Goal: Communication & Community: Answer question/provide support

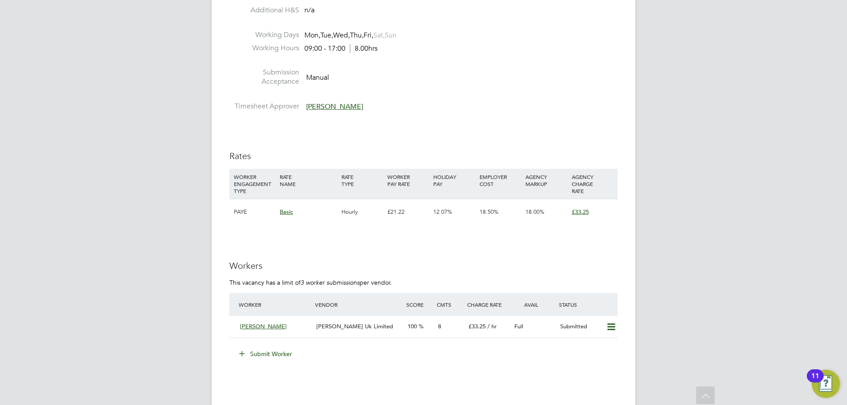
scroll to position [900, 0]
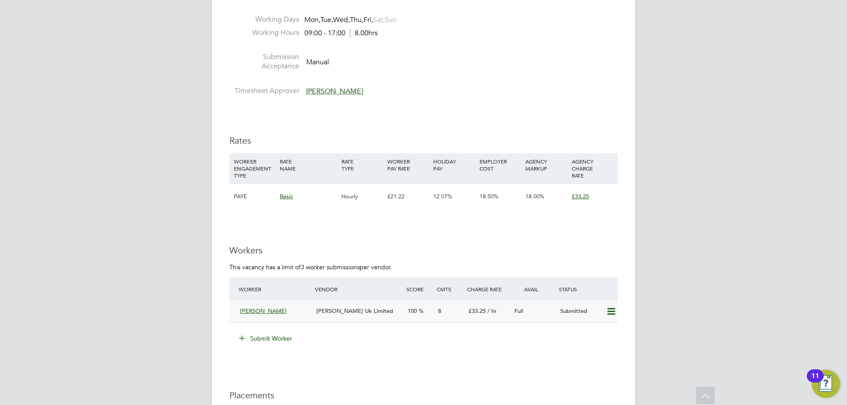
click at [366, 307] on span "[PERSON_NAME] Uk Limited" at bounding box center [354, 310] width 77 height 7
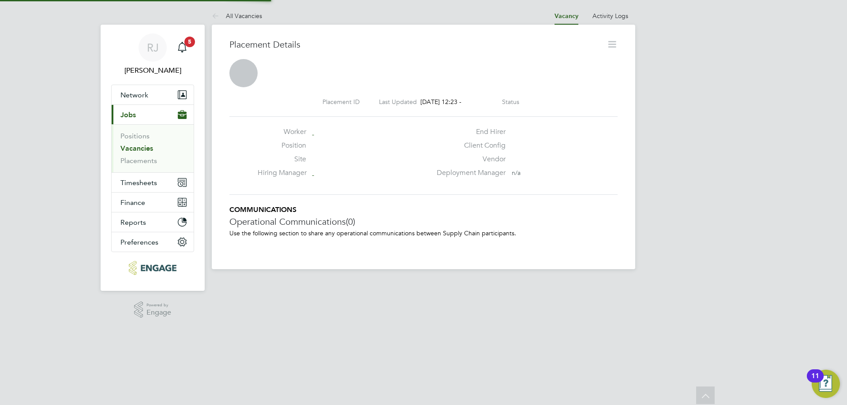
scroll to position [4, 4]
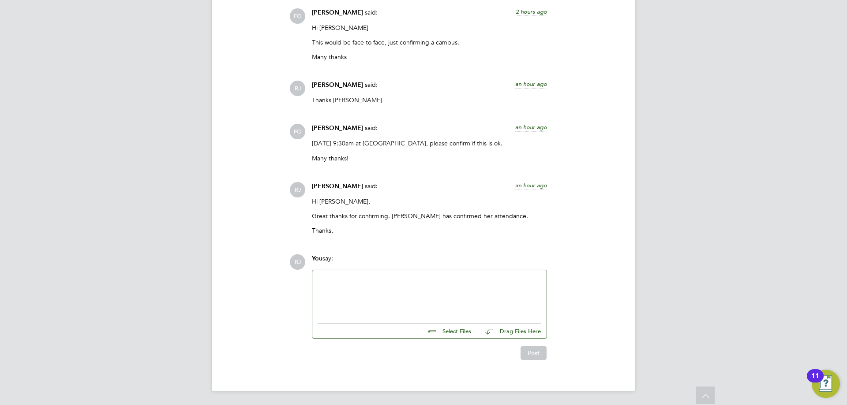
click at [370, 292] on div at bounding box center [430, 295] width 224 height 38
click at [447, 311] on div at bounding box center [430, 295] width 224 height 38
click at [463, 302] on div "Hi Francesca, Julie has asked if you can kindly clarify which campus this will …" at bounding box center [430, 295] width 224 height 38
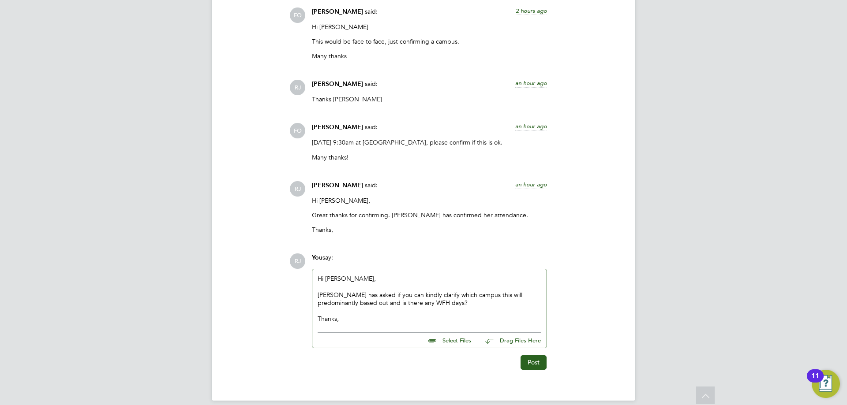
click at [454, 304] on div "Hi Francesca, Julie has asked if you can kindly clarify which campus this will …" at bounding box center [430, 299] width 224 height 48
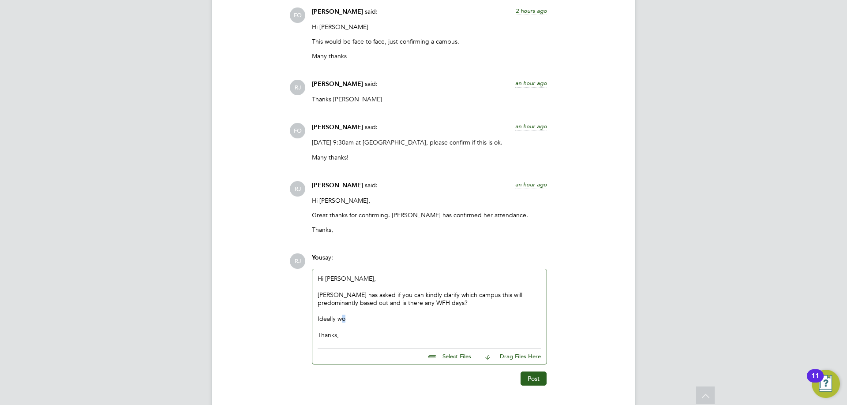
drag, startPoint x: 378, startPoint y: 319, endPoint x: 340, endPoint y: 320, distance: 37.9
click at [340, 320] on div "Ideally wo Thanks," at bounding box center [430, 327] width 224 height 24
click at [361, 320] on div "Ideally wo Thanks," at bounding box center [430, 327] width 224 height 24
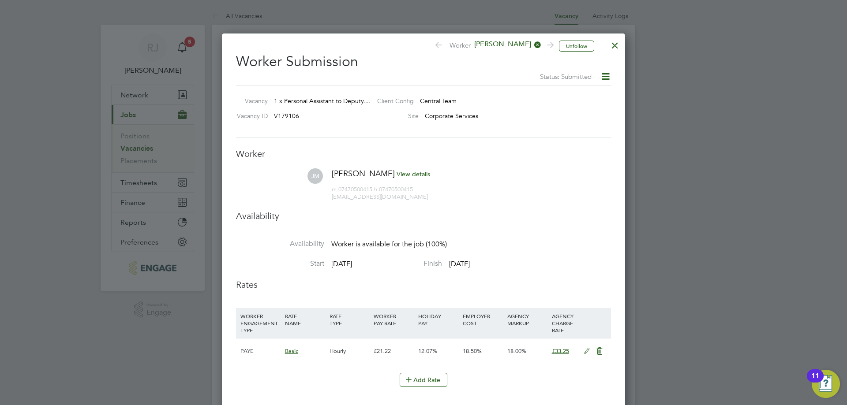
click at [615, 49] on div at bounding box center [615, 43] width 16 height 16
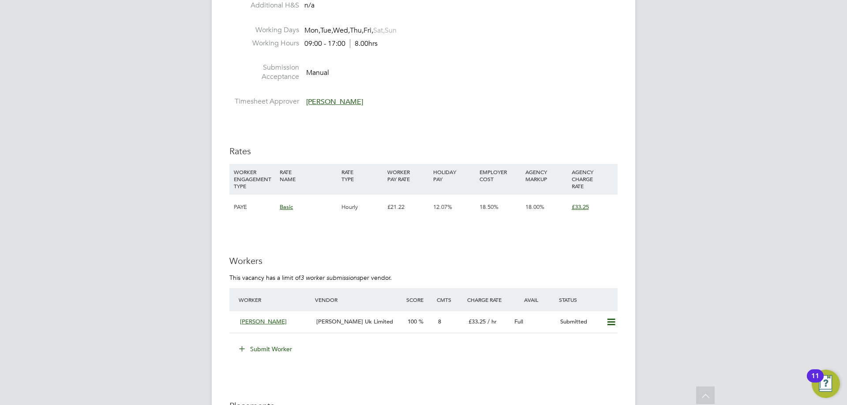
scroll to position [846, 0]
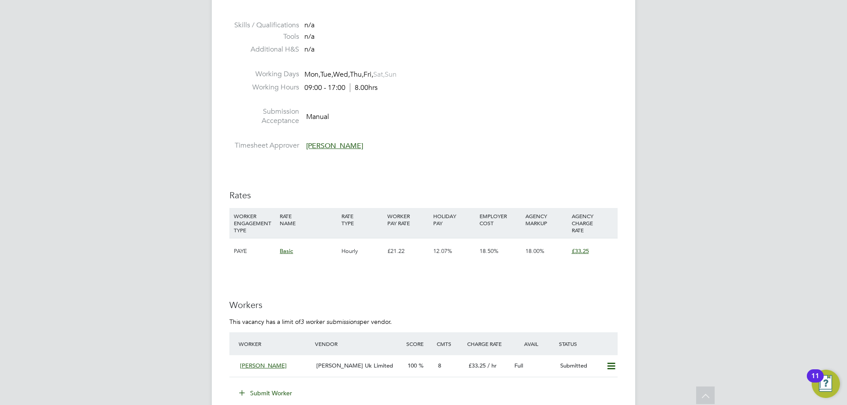
drag, startPoint x: 359, startPoint y: 356, endPoint x: 347, endPoint y: 348, distance: 14.3
click at [359, 362] on span "[PERSON_NAME] Uk Limited" at bounding box center [354, 365] width 77 height 7
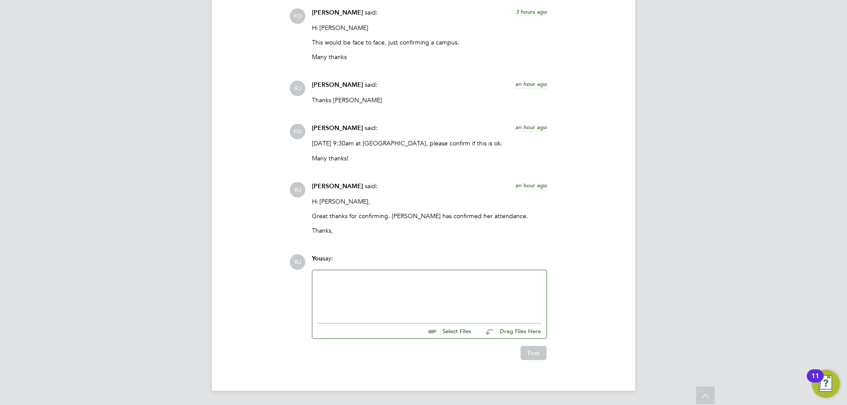
click at [375, 283] on div at bounding box center [430, 295] width 224 height 38
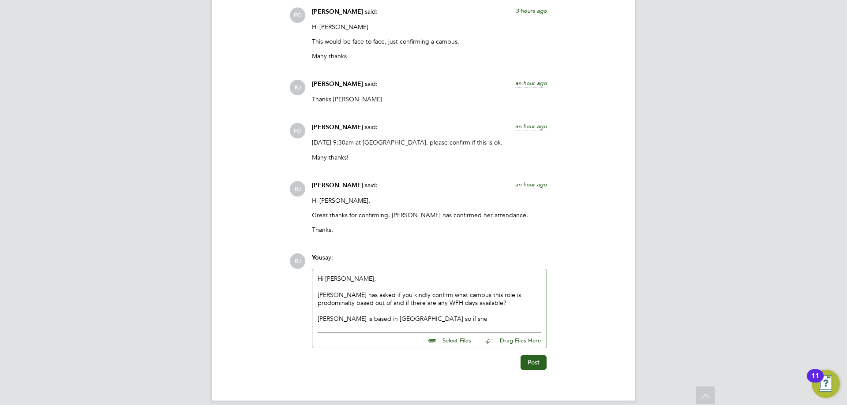
click at [503, 293] on div "[PERSON_NAME] has asked if you kindly confirm what campus this role is prodomin…" at bounding box center [430, 307] width 224 height 32
click at [473, 311] on div "[PERSON_NAME] has asked if you kindly confirm what campus this role is pronomin…" at bounding box center [430, 307] width 224 height 32
click at [507, 300] on div "[PERSON_NAME] has asked if you kindly confirm what campus this role is pronomin…" at bounding box center [430, 307] width 224 height 32
click at [521, 289] on div at bounding box center [430, 287] width 224 height 8
click at [521, 294] on div "[PERSON_NAME] has asked if you kindly confirm what campus this role is pronomin…" at bounding box center [430, 307] width 224 height 32
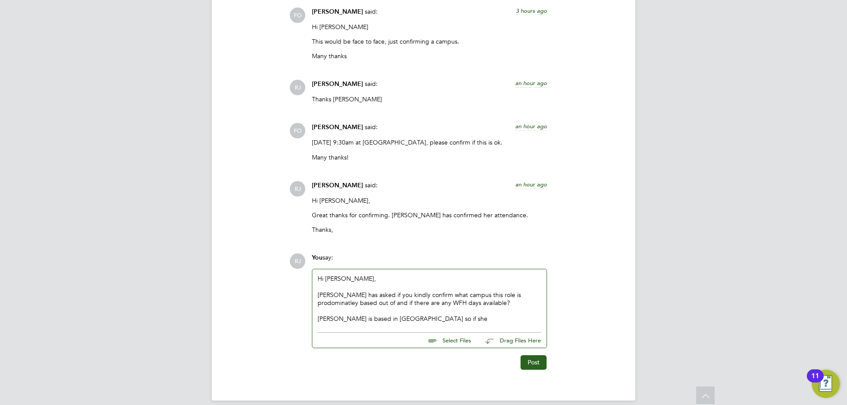
drag, startPoint x: 454, startPoint y: 321, endPoint x: 484, endPoint y: 313, distance: 31.0
click at [454, 320] on div "[PERSON_NAME] has asked if you kindly confirm what campus this role is prodomin…" at bounding box center [430, 307] width 224 height 32
click at [499, 293] on div "[PERSON_NAME] has asked if you kindly confirm what campus this role is prodomin…" at bounding box center [430, 307] width 224 height 32
drag, startPoint x: 499, startPoint y: 293, endPoint x: 466, endPoint y: 316, distance: 40.2
click at [465, 316] on div "[PERSON_NAME] has asked if you kindly confirm what campus this role is prodomin…" at bounding box center [430, 307] width 224 height 32
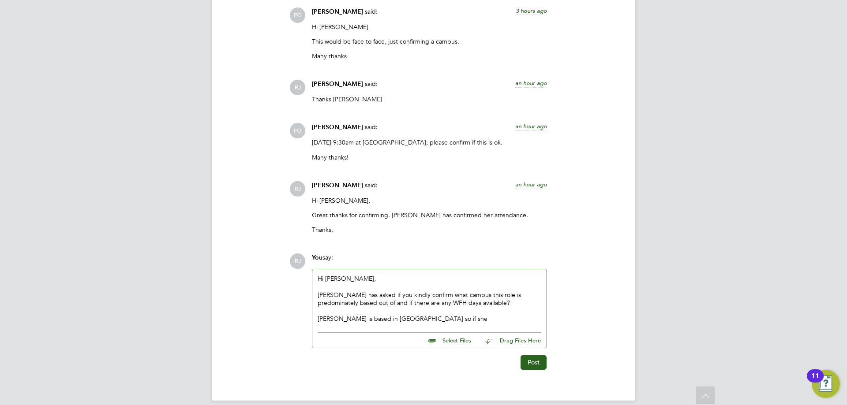
click at [521, 290] on div at bounding box center [430, 287] width 224 height 8
click at [491, 281] on div "Hi [PERSON_NAME], [PERSON_NAME] has asked if you kindly confirm what campus thi…" at bounding box center [430, 299] width 224 height 48
click at [319, 295] on div "[PERSON_NAME] has asked if you kindly confirm what campus this role is predomin…" at bounding box center [430, 307] width 224 height 32
click at [426, 315] on div "[PERSON_NAME] has asked if you kindly confirm what campus this role is predomin…" at bounding box center [430, 307] width 224 height 32
click at [426, 319] on div "[PERSON_NAME] has asked if you kindly confirm what campus this role is predomin…" at bounding box center [430, 307] width 224 height 32
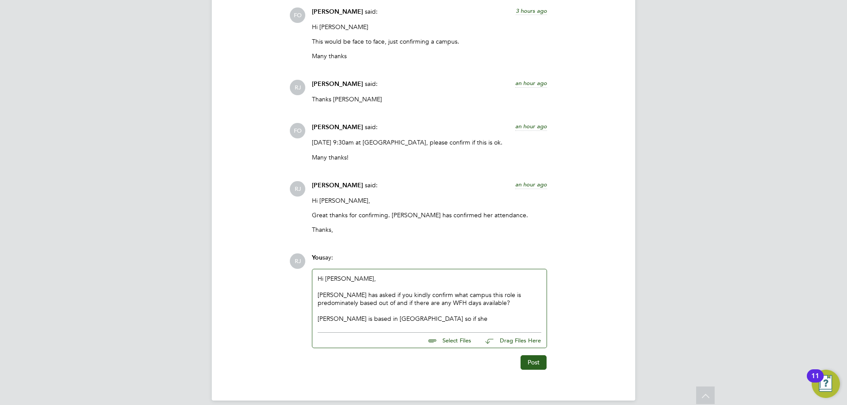
click at [417, 320] on div "[PERSON_NAME] has asked if you kindly confirm what campus this role is predomin…" at bounding box center [430, 307] width 224 height 32
click at [434, 320] on div "[PERSON_NAME] has asked if you kindly confirm what campus this role is predomin…" at bounding box center [430, 307] width 224 height 32
click at [412, 320] on div "[PERSON_NAME] has asked if you kindly confirm what campus this role is predomin…" at bounding box center [430, 307] width 224 height 32
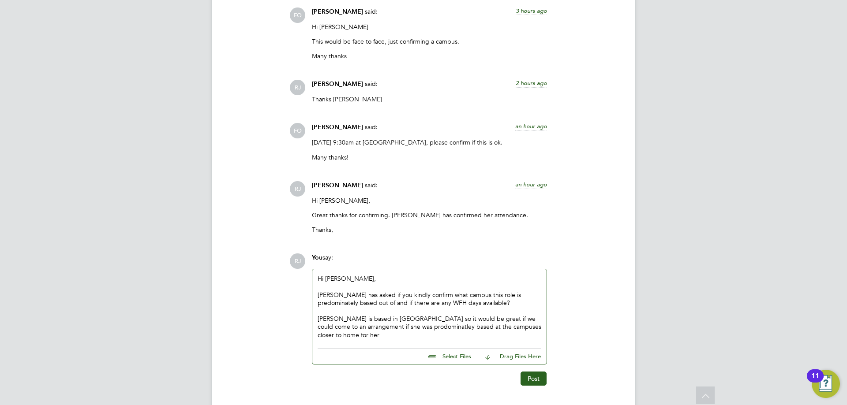
click at [351, 315] on div "[PERSON_NAME] has asked if you kindly confirm what campus this role is predomin…" at bounding box center [430, 315] width 224 height 48
click at [450, 320] on div "[PERSON_NAME] has asked if you kindly confirm what campus this role is predomin…" at bounding box center [430, 315] width 224 height 48
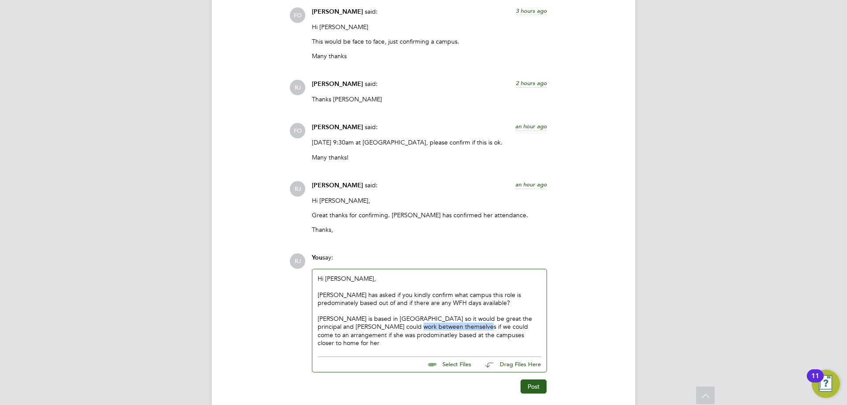
drag, startPoint x: 439, startPoint y: 325, endPoint x: 376, endPoint y: 329, distance: 63.2
click at [376, 329] on div "[PERSON_NAME] has asked if you kindly confirm what campus this role is predomin…" at bounding box center [430, 319] width 224 height 56
drag, startPoint x: 512, startPoint y: 327, endPoint x: 493, endPoint y: 333, distance: 19.3
click at [493, 333] on div "[PERSON_NAME] has asked if you kindly confirm what campus this role is predomin…" at bounding box center [430, 319] width 224 height 56
click at [499, 329] on div "[PERSON_NAME] has asked if you kindly confirm what campus this role is predomin…" at bounding box center [430, 319] width 224 height 56
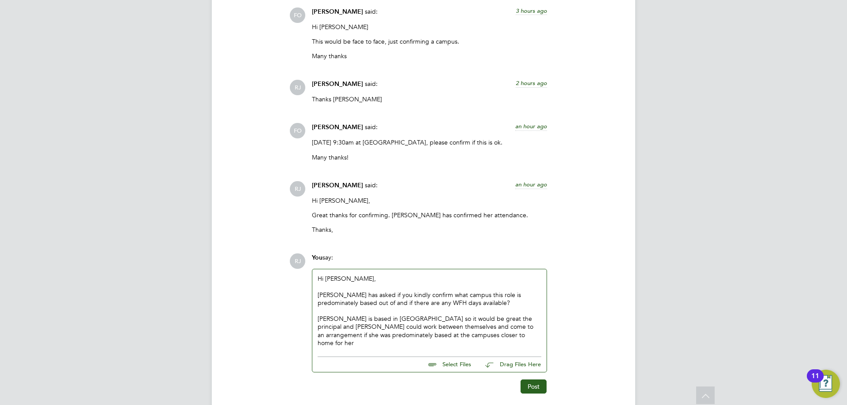
click at [469, 328] on div "[PERSON_NAME] has asked if you kindly confirm what campus this role is predomin…" at bounding box center [430, 319] width 224 height 56
click at [470, 341] on div "Hi [PERSON_NAME], [PERSON_NAME] has asked if you kindly confirm what campus thi…" at bounding box center [429, 311] width 234 height 83
click at [461, 337] on div "[PERSON_NAME] has asked if you kindly confirm what campus this role is predomin…" at bounding box center [430, 319] width 224 height 56
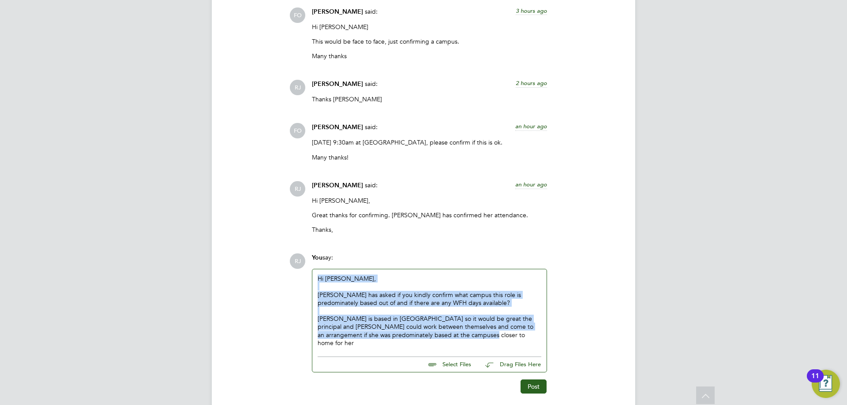
drag, startPoint x: 463, startPoint y: 337, endPoint x: 274, endPoint y: 259, distance: 204.3
click at [274, 259] on div "COMMUNICATIONS Operational Communications (8) Use the following section to shar…" at bounding box center [423, 26] width 388 height 736
copy div "Hi [PERSON_NAME], [PERSON_NAME] has asked if you kindly confirm what campus thi…"
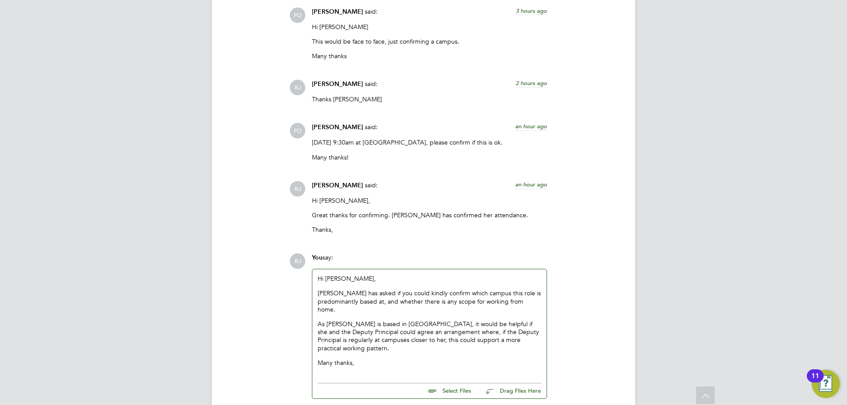
click at [378, 302] on p "[PERSON_NAME] has asked if you could kindly confirm which campus this role is p…" at bounding box center [430, 301] width 224 height 24
click at [390, 303] on p "[PERSON_NAME] has asked if you could kindly confirm which campus this role is p…" at bounding box center [430, 301] width 224 height 24
click at [419, 304] on p "[PERSON_NAME] has asked if you could kindly confirm which campus this role is p…" at bounding box center [430, 301] width 224 height 24
click at [434, 308] on div "Hi [PERSON_NAME], [PERSON_NAME] has asked if you could kindly confirm which cam…" at bounding box center [430, 321] width 224 height 92
click at [436, 304] on p "[PERSON_NAME] has asked if you could kindly confirm which campus this role is p…" at bounding box center [430, 301] width 224 height 24
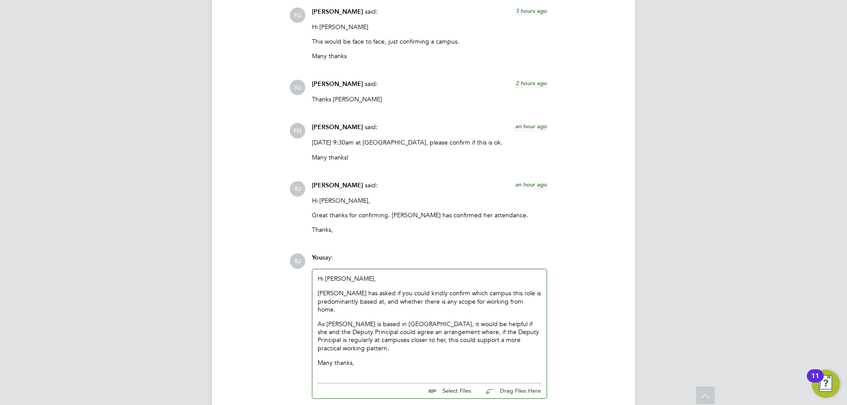
click at [434, 310] on div "Hi [PERSON_NAME], [PERSON_NAME] has asked if you could kindly confirm which cam…" at bounding box center [430, 321] width 224 height 92
click at [478, 303] on p "[PERSON_NAME] has asked if you could kindly confirm which campus this role is p…" at bounding box center [430, 301] width 224 height 24
click at [533, 304] on p "[PERSON_NAME] has asked if you could kindly confirm which campus this role is p…" at bounding box center [430, 301] width 224 height 24
click at [536, 303] on p "[PERSON_NAME] has asked if you could kindly confirm which campus this role is p…" at bounding box center [430, 301] width 224 height 24
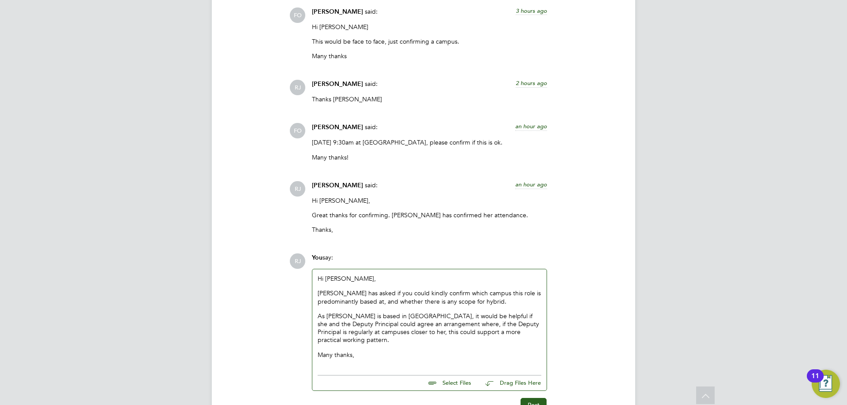
click at [528, 334] on p "As [PERSON_NAME] is based in [GEOGRAPHIC_DATA], it would be helpful if she and …" at bounding box center [430, 328] width 224 height 32
click at [501, 304] on p "[PERSON_NAME] has asked if you could kindly confirm which campus this role is p…" at bounding box center [430, 297] width 224 height 16
click at [378, 337] on div "Hi [PERSON_NAME], [PERSON_NAME] has asked if you could kindly confirm which cam…" at bounding box center [430, 317] width 224 height 84
click at [325, 317] on p "As [PERSON_NAME] is based in [GEOGRAPHIC_DATA], it would be helpful if she and …" at bounding box center [430, 328] width 224 height 32
click at [370, 321] on p "[PERSON_NAME] is based in [GEOGRAPHIC_DATA], it would be helpful if she and the…" at bounding box center [430, 328] width 224 height 32
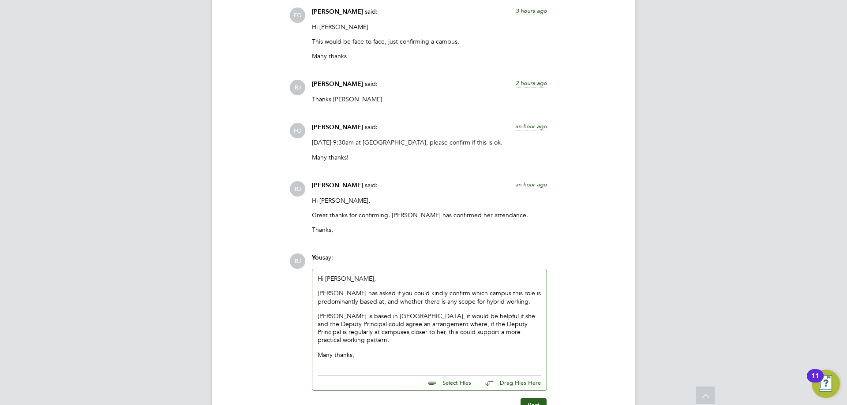
click at [399, 319] on p "[PERSON_NAME] is based in [GEOGRAPHIC_DATA], it would be helpful if she and the…" at bounding box center [430, 328] width 224 height 32
click at [394, 317] on p "[PERSON_NAME] is based in [GEOGRAPHIC_DATA], it would be helpful if she and the…" at bounding box center [430, 328] width 224 height 32
click at [471, 365] on div "Hi [PERSON_NAME], [PERSON_NAME] has asked if you could kindly confirm which cam…" at bounding box center [429, 320] width 234 height 101
click at [349, 325] on p "[PERSON_NAME] is based in [GEOGRAPHIC_DATA], so she has raised to me it would b…" at bounding box center [430, 328] width 224 height 32
click at [499, 318] on p "[PERSON_NAME] is based in [GEOGRAPHIC_DATA], so she has raised to me it would b…" at bounding box center [430, 328] width 224 height 32
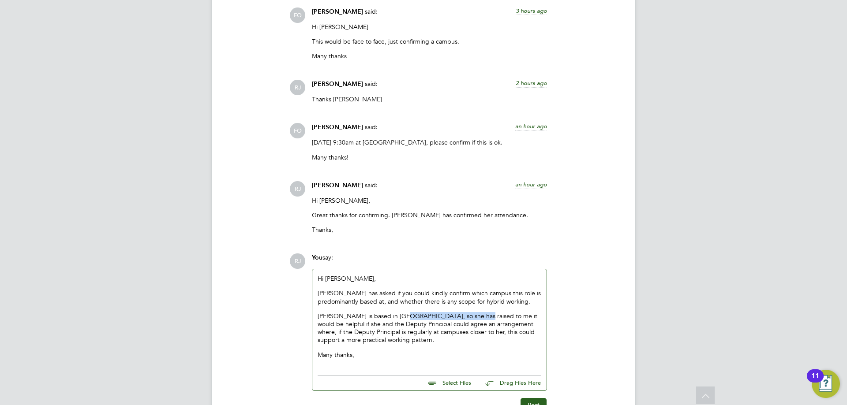
drag, startPoint x: 461, startPoint y: 318, endPoint x: 392, endPoint y: 321, distance: 69.3
click at [392, 321] on p "[PERSON_NAME] is based in [GEOGRAPHIC_DATA], so she has raised to me it would b…" at bounding box center [430, 328] width 224 height 32
drag, startPoint x: 514, startPoint y: 316, endPoint x: 494, endPoint y: 315, distance: 19.9
click at [494, 315] on p "[PERSON_NAME] is based in [GEOGRAPHIC_DATA], so it would be helpful if she and …" at bounding box center [430, 328] width 224 height 32
drag, startPoint x: 438, startPoint y: 323, endPoint x: 416, endPoint y: 322, distance: 22.1
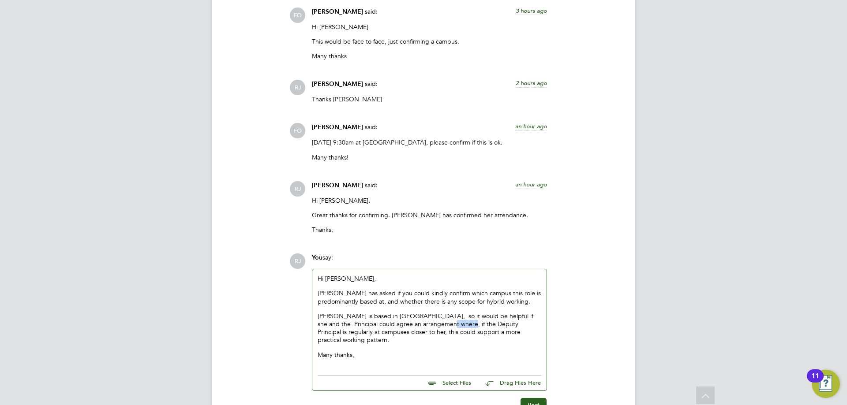
click at [416, 322] on p "[PERSON_NAME] is based in [GEOGRAPHIC_DATA], so it would be helpful if she and …" at bounding box center [430, 328] width 224 height 32
click at [446, 337] on div "Hi [PERSON_NAME], [PERSON_NAME] has asked if you could kindly confirm which cam…" at bounding box center [430, 317] width 224 height 84
click at [414, 351] on p "Many thanks," at bounding box center [430, 355] width 224 height 8
click at [392, 315] on p "[PERSON_NAME] is based in [GEOGRAPHIC_DATA], so it would be helpful if she and …" at bounding box center [430, 328] width 224 height 32
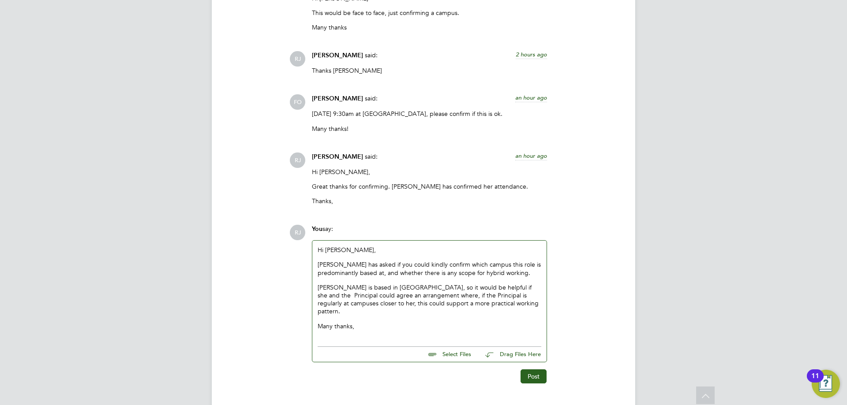
scroll to position [1210, 0]
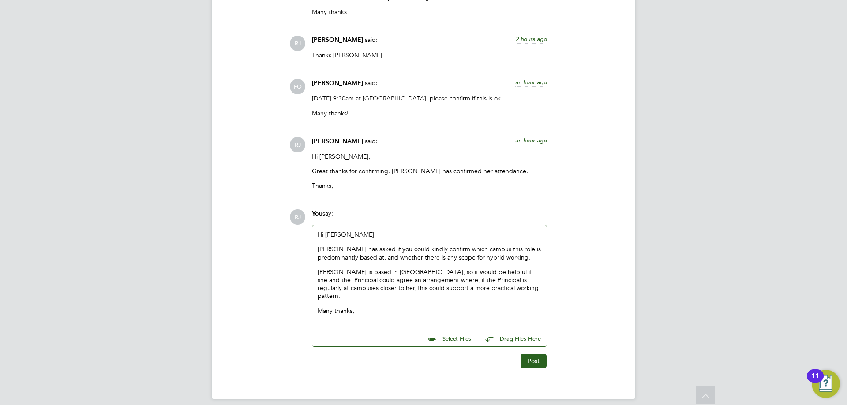
click at [491, 273] on p "[PERSON_NAME] is based in [GEOGRAPHIC_DATA], so it would be helpful if she and …" at bounding box center [430, 284] width 224 height 32
click at [496, 292] on p "[PERSON_NAME] is based in [GEOGRAPHIC_DATA], so it would be helpful if she and …" at bounding box center [430, 284] width 224 height 32
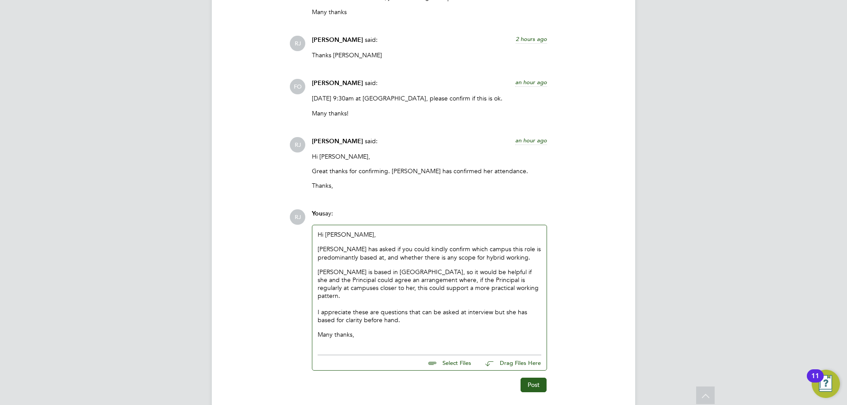
drag, startPoint x: 406, startPoint y: 315, endPoint x: 380, endPoint y: 311, distance: 26.2
click at [380, 311] on p "[PERSON_NAME] is based in [GEOGRAPHIC_DATA], so it would be helpful if she and …" at bounding box center [430, 296] width 224 height 56
click at [401, 316] on p "[PERSON_NAME] is based in [GEOGRAPHIC_DATA], so it would be helpful if she and …" at bounding box center [430, 296] width 224 height 56
click at [401, 315] on p "[PERSON_NAME] is based in [GEOGRAPHIC_DATA], so it would be helpful if she and …" at bounding box center [430, 296] width 224 height 56
click at [542, 306] on div "Hi [PERSON_NAME], [PERSON_NAME] has asked if you could kindly confirm which cam…" at bounding box center [429, 287] width 234 height 125
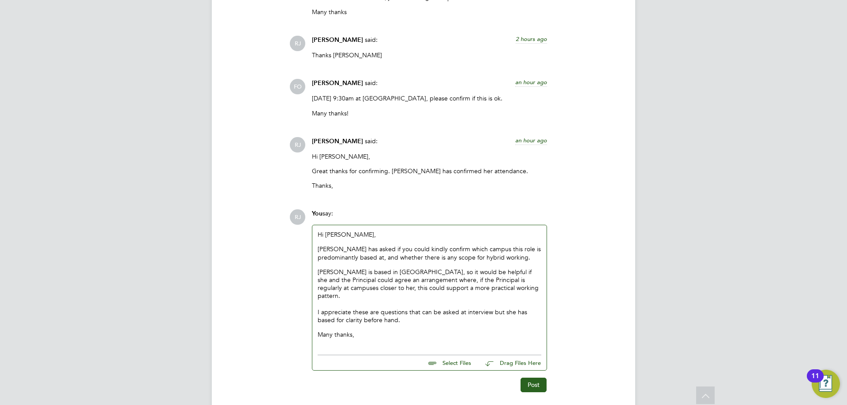
click at [537, 300] on p "[PERSON_NAME] is based in [GEOGRAPHIC_DATA], so it would be helpful if she and …" at bounding box center [430, 296] width 224 height 56
click at [316, 313] on div "Hi [PERSON_NAME], [PERSON_NAME] has asked if you could kindly confirm which cam…" at bounding box center [429, 287] width 234 height 125
click at [316, 308] on div "Hi [PERSON_NAME], [PERSON_NAME] has asked if you could kindly confirm which cam…" at bounding box center [429, 287] width 234 height 125
click at [326, 316] on p "[PERSON_NAME] is based in [GEOGRAPHIC_DATA], so it would be helpful if she and …" at bounding box center [430, 296] width 224 height 56
click at [531, 381] on button "Post" at bounding box center [534, 385] width 26 height 14
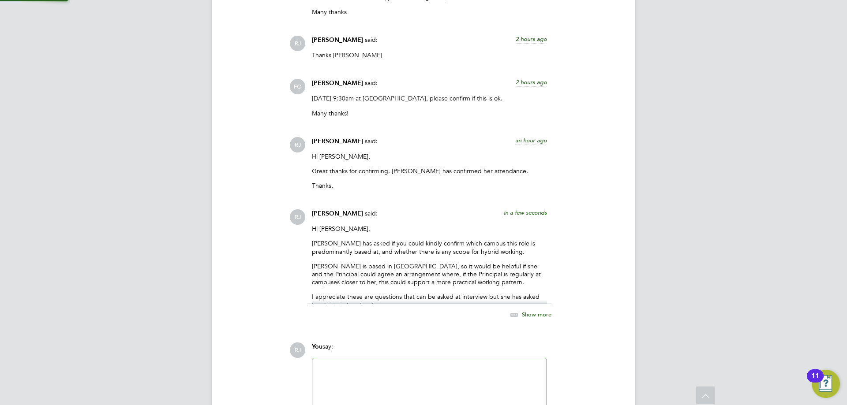
scroll to position [1299, 0]
